Goal: Transaction & Acquisition: Purchase product/service

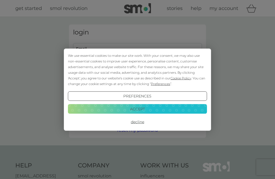
click at [137, 110] on button "Accept" at bounding box center [137, 109] width 139 height 10
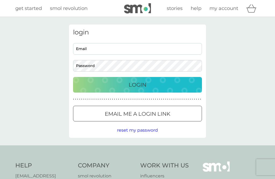
click at [87, 51] on input "Email" at bounding box center [137, 49] width 129 height 12
type input "sarablade@me.com"
click at [138, 84] on button "Login" at bounding box center [137, 85] width 129 height 16
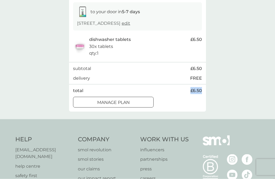
scroll to position [90, 0]
click at [260, 49] on div "your upcoming orders You have 1 order due within the next 5 days. order date [D…" at bounding box center [137, 23] width 275 height 192
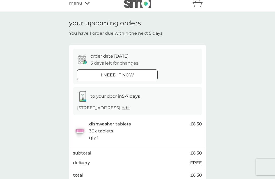
scroll to position [0, 0]
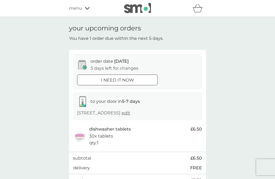
click at [88, 12] on div "menu" at bounding box center [92, 8] width 46 height 7
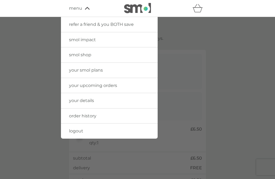
click at [110, 72] on link "your smol plans" at bounding box center [109, 70] width 97 height 15
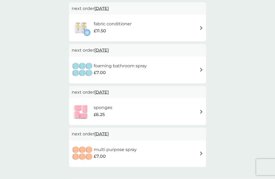
scroll to position [188, 0]
click at [202, 70] on img at bounding box center [201, 69] width 4 height 4
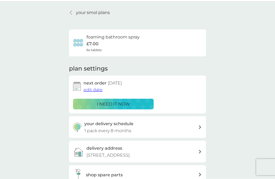
scroll to position [15, 0]
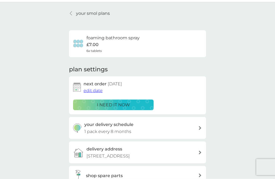
click at [70, 12] on div at bounding box center [71, 13] width 4 height 4
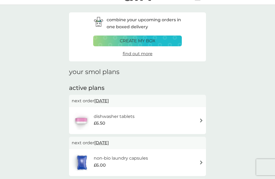
scroll to position [12, 0]
click at [136, 43] on p "create my box" at bounding box center [138, 41] width 36 height 7
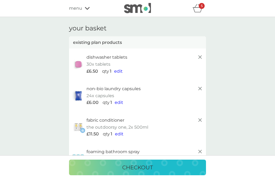
click at [202, 9] on icon "basket" at bounding box center [198, 8] width 10 height 8
click at [199, 10] on icon "basket" at bounding box center [198, 8] width 10 height 8
click at [141, 170] on p "checkout" at bounding box center [137, 167] width 31 height 9
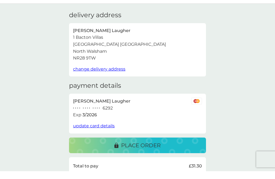
scroll to position [13, 0]
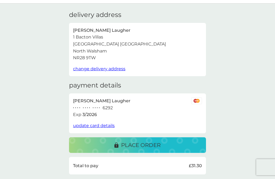
click at [137, 146] on p "place order" at bounding box center [141, 145] width 40 height 9
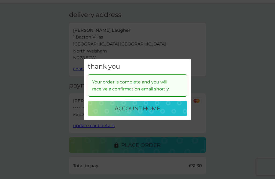
click at [131, 112] on p "account home" at bounding box center [138, 108] width 46 height 9
